Goal: Information Seeking & Learning: Find specific fact

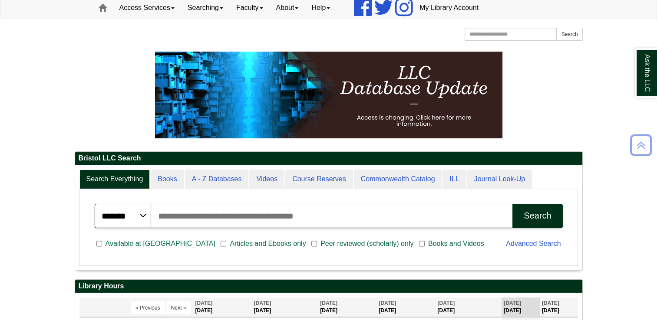
scroll to position [204, 0]
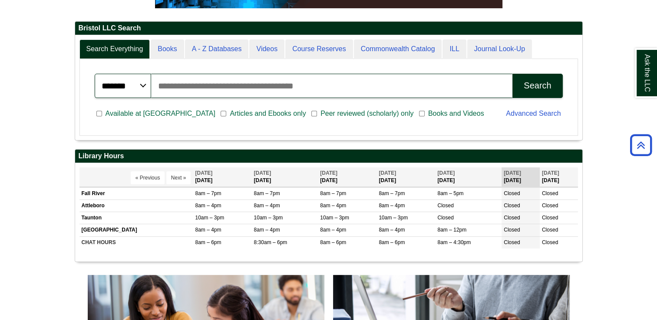
click at [186, 86] on input "Search articles, books, journals & more" at bounding box center [332, 86] width 362 height 24
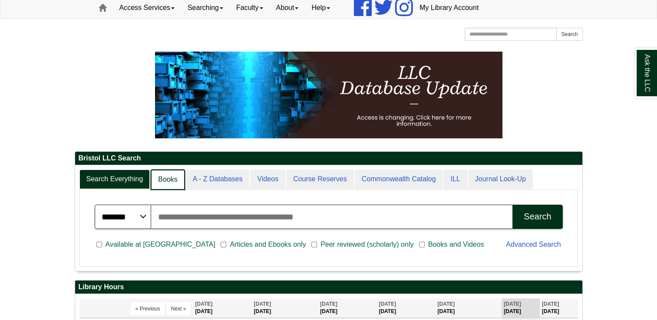
click at [160, 181] on link "Books" at bounding box center [168, 180] width 34 height 20
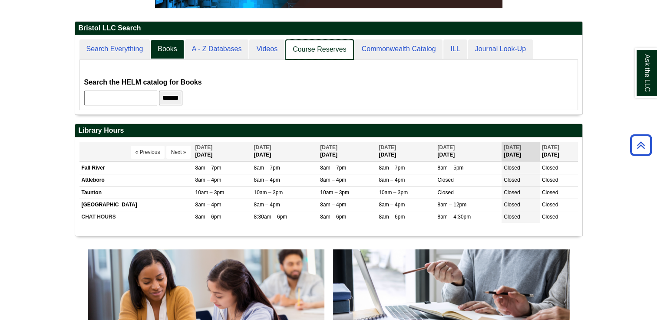
click at [302, 49] on link "Course Reserves" at bounding box center [319, 50] width 69 height 20
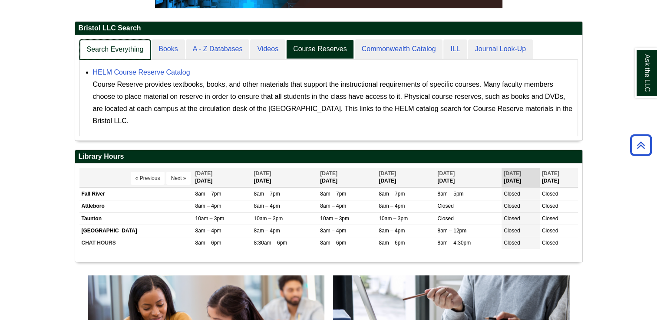
click at [125, 49] on link "Search Everything" at bounding box center [115, 50] width 72 height 20
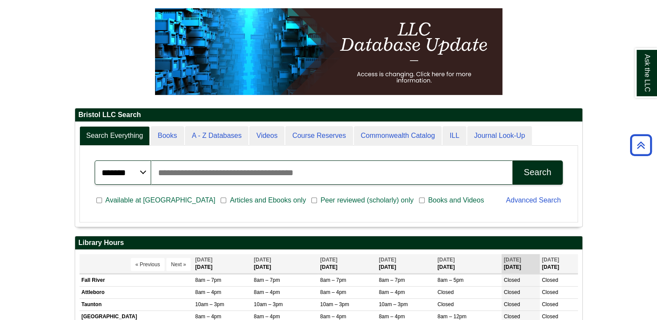
click at [171, 173] on input "Search articles, books, journals & more" at bounding box center [332, 173] width 362 height 24
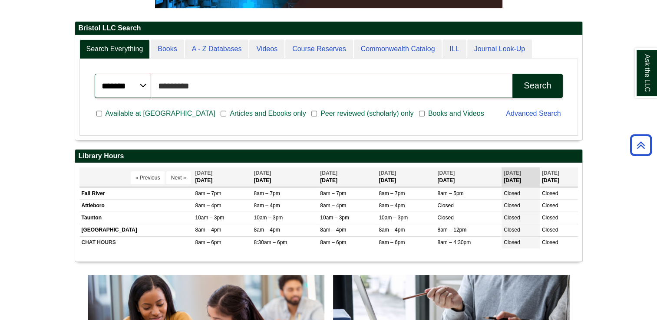
type input "*********"
click at [528, 93] on button "Search" at bounding box center [537, 86] width 50 height 24
drag, startPoint x: 208, startPoint y: 80, endPoint x: 104, endPoint y: 121, distance: 112.3
click at [104, 121] on div "******* ***** ****** Search articles, books, journals & more ********* Search A…" at bounding box center [328, 97] width 489 height 68
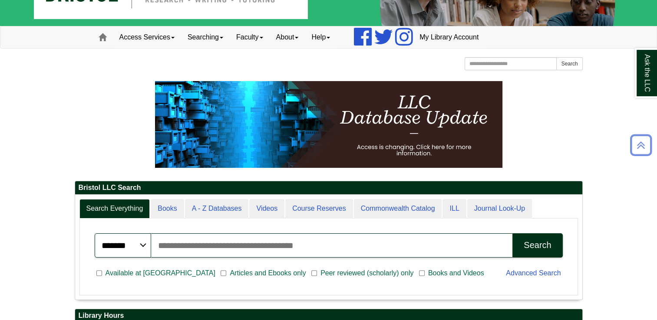
scroll to position [43, 0]
